Goal: Task Accomplishment & Management: Manage account settings

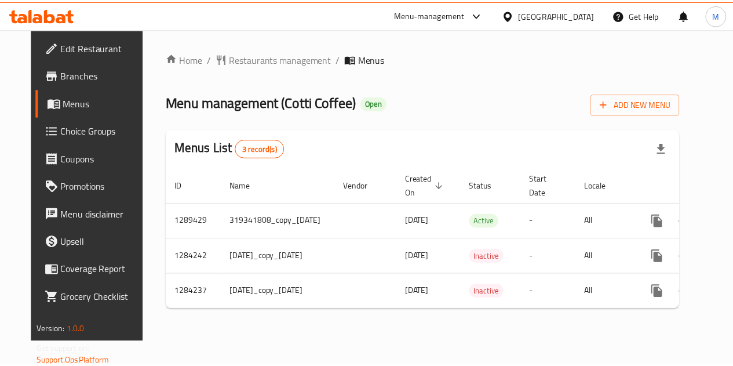
scroll to position [0, 52]
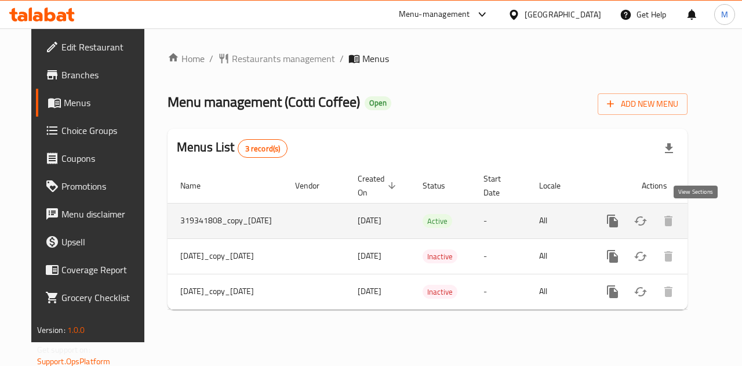
click at [700, 224] on icon "enhanced table" at bounding box center [696, 221] width 14 height 14
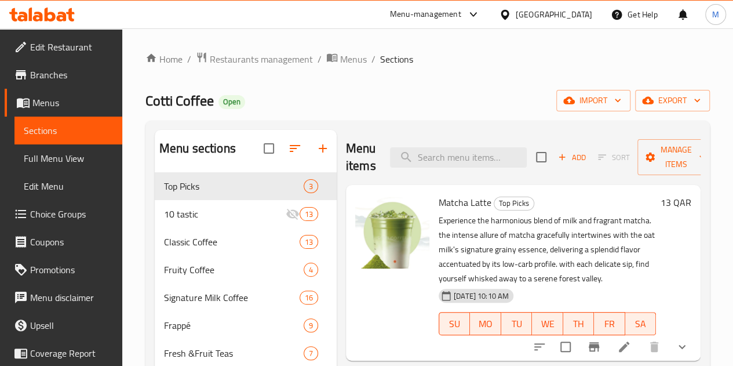
click at [69, 75] on span "Branches" at bounding box center [71, 75] width 83 height 14
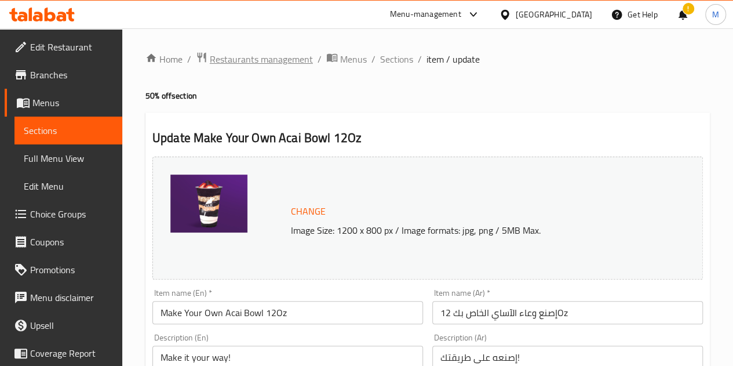
click at [223, 58] on span "Restaurants management" at bounding box center [261, 59] width 103 height 14
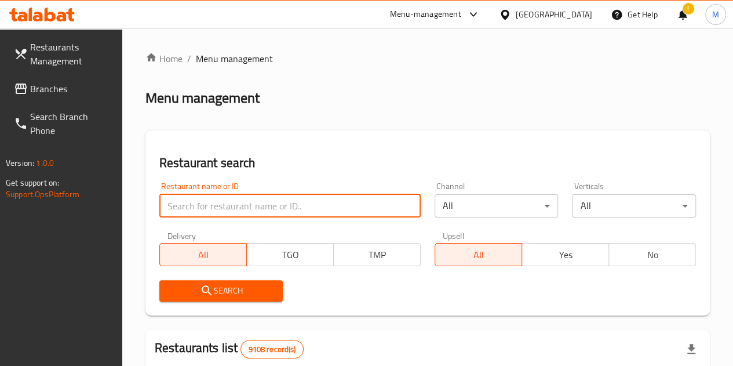
click at [227, 198] on input "search" at bounding box center [289, 205] width 261 height 23
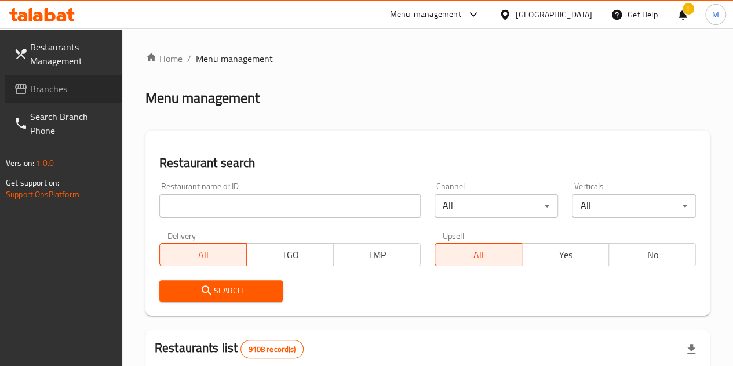
click at [76, 96] on link "Branches" at bounding box center [64, 89] width 118 height 28
